Goal: Task Accomplishment & Management: Use online tool/utility

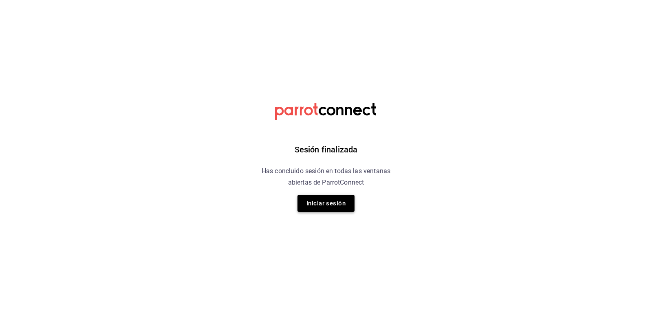
click at [350, 202] on button "Iniciar sesión" at bounding box center [326, 203] width 57 height 17
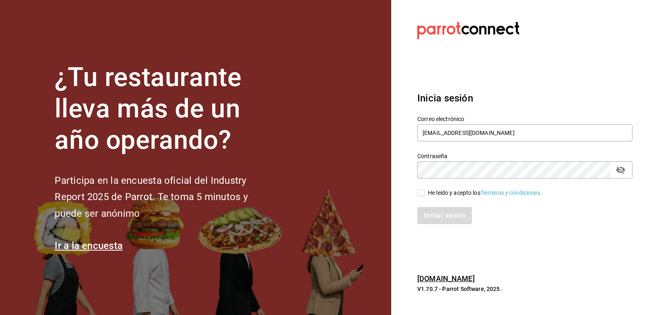
click at [420, 192] on input "He leído y acepto los Términos y condiciones." at bounding box center [420, 192] width 7 height 7
checkbox input "true"
click at [446, 216] on button "Iniciar sesión" at bounding box center [444, 215] width 55 height 17
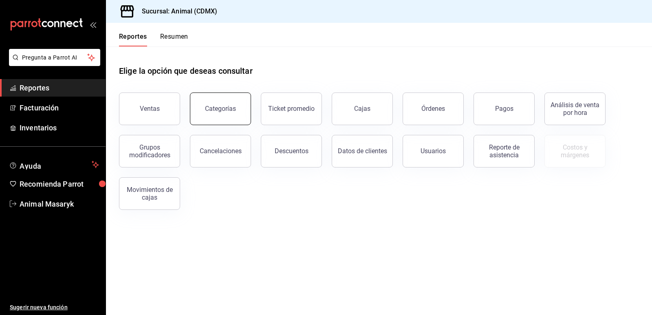
click at [220, 98] on button "Categorías" at bounding box center [220, 109] width 61 height 33
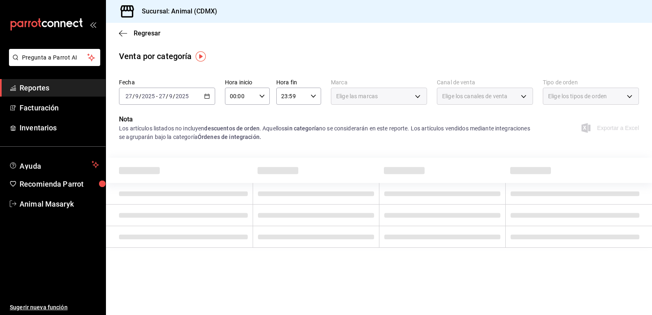
click at [208, 97] on icon "button" at bounding box center [207, 96] width 6 height 6
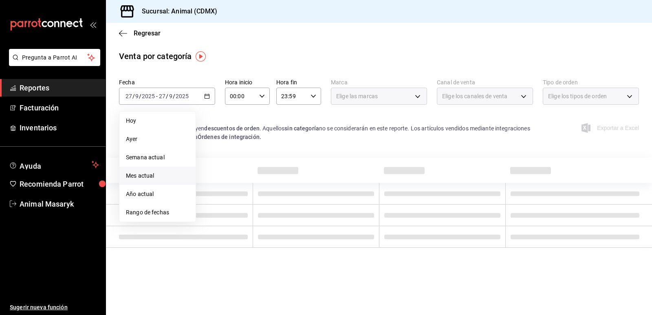
click at [154, 172] on span "Mes actual" at bounding box center [157, 176] width 63 height 9
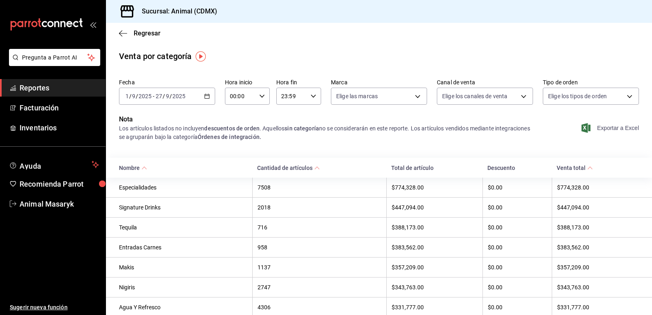
click at [613, 124] on span "Exportar a Excel" at bounding box center [611, 128] width 56 height 10
